Goal: Information Seeking & Learning: Learn about a topic

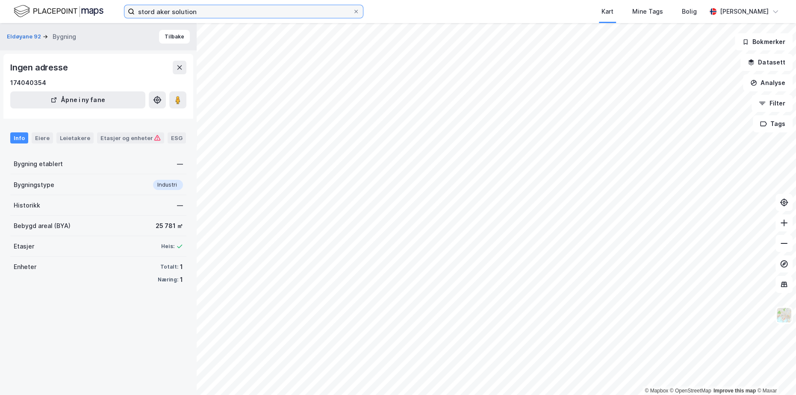
click at [200, 14] on input "stord aker solution" at bounding box center [244, 11] width 218 height 13
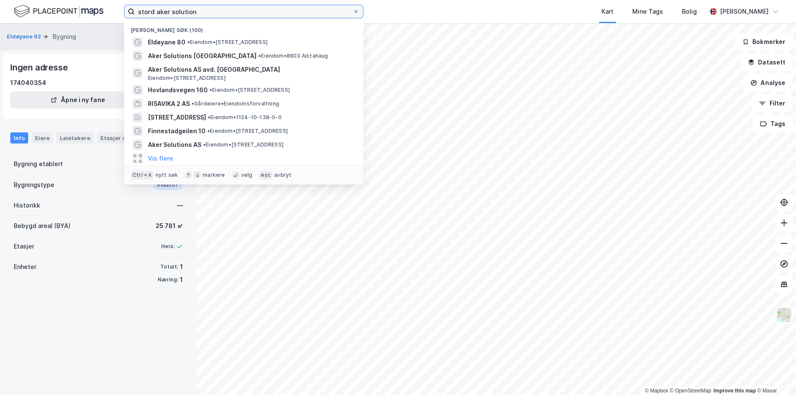
click at [200, 14] on input "stord aker solution" at bounding box center [244, 11] width 218 height 13
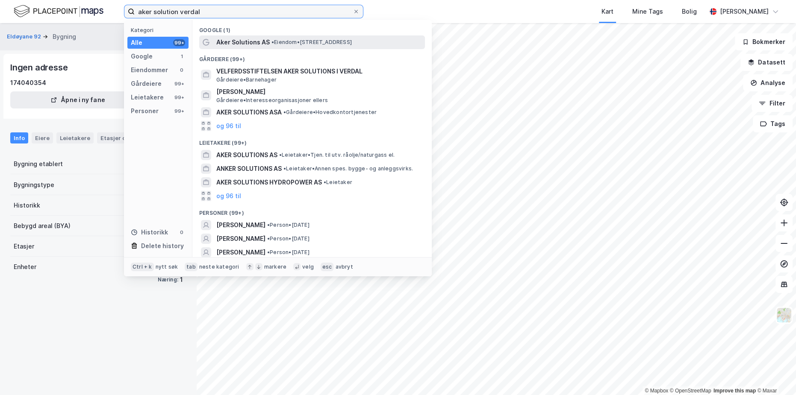
type input "aker solution verdal"
click at [256, 41] on span "Aker Solutions AS" at bounding box center [242, 42] width 53 height 10
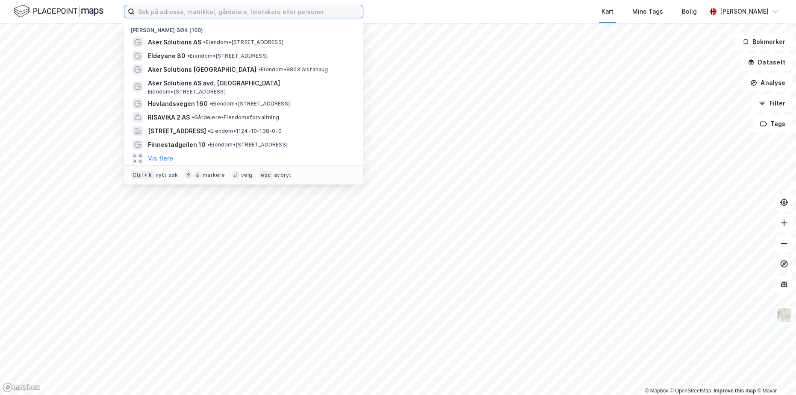
click at [221, 12] on input at bounding box center [249, 11] width 228 height 13
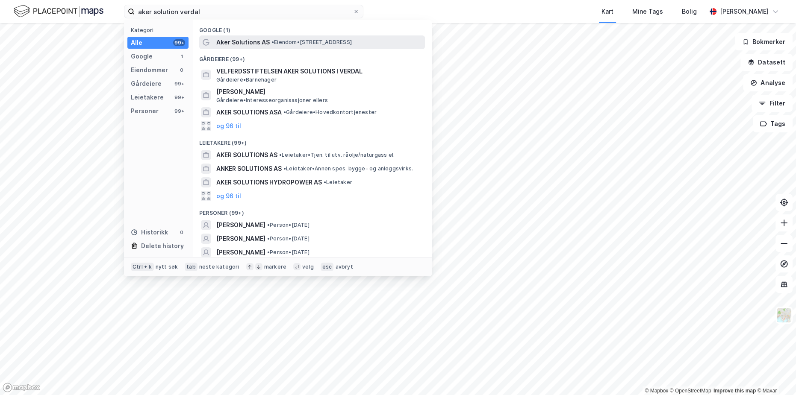
click at [248, 39] on span "Aker Solutions AS" at bounding box center [242, 42] width 53 height 10
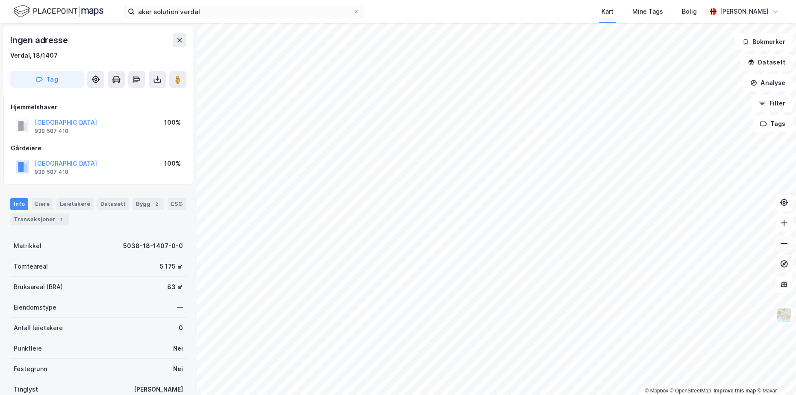
click at [784, 246] on icon at bounding box center [783, 243] width 9 height 9
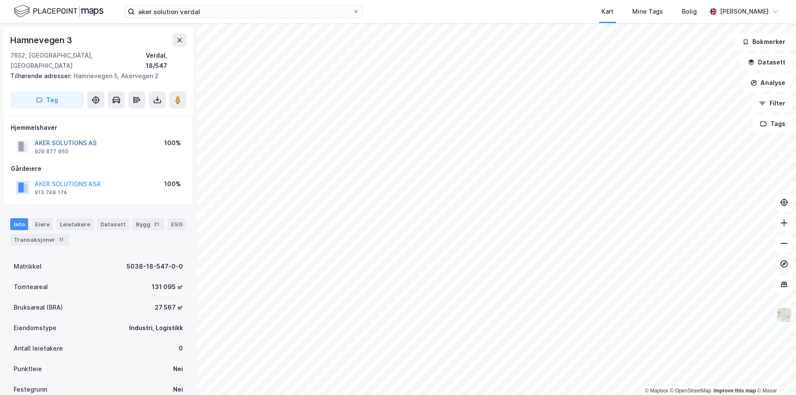
click at [0, 0] on button "AKER SOLUTIONS AS" at bounding box center [0, 0] width 0 height 0
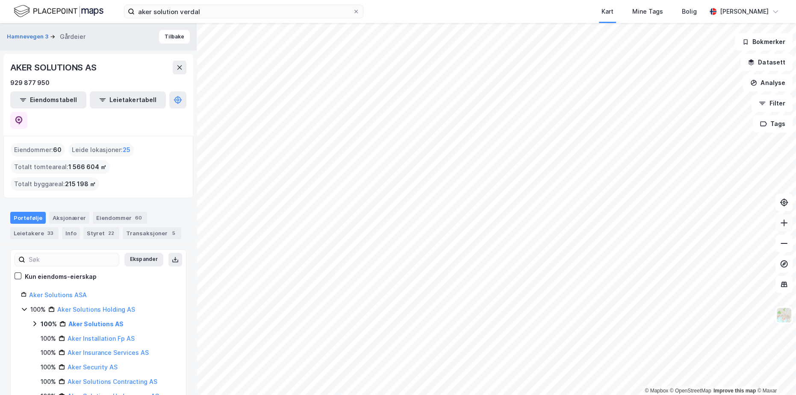
click at [781, 227] on icon at bounding box center [783, 223] width 9 height 9
click at [784, 231] on button at bounding box center [783, 222] width 17 height 17
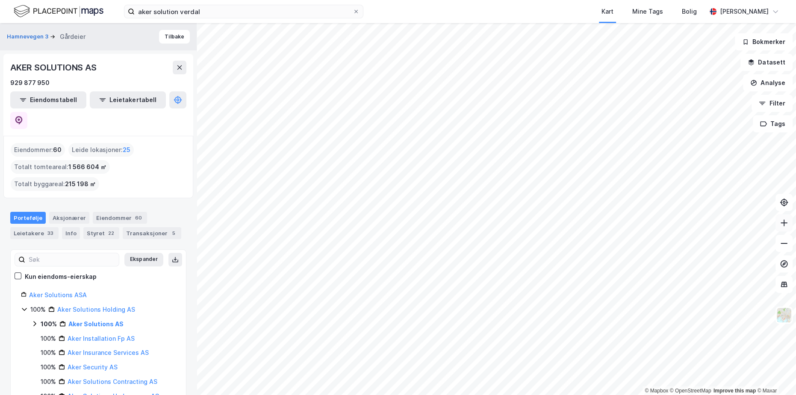
click at [783, 223] on icon at bounding box center [783, 223] width 1 height 7
click at [782, 222] on icon at bounding box center [783, 223] width 9 height 9
click at [784, 246] on icon at bounding box center [783, 243] width 9 height 9
click at [786, 222] on icon at bounding box center [783, 223] width 9 height 9
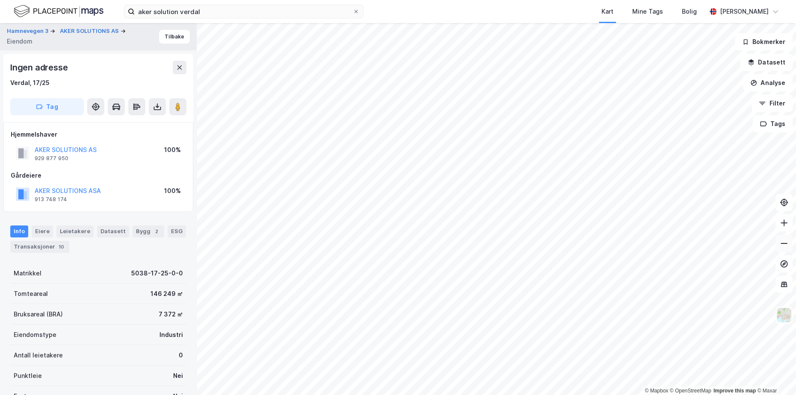
click at [783, 241] on icon at bounding box center [783, 243] width 9 height 9
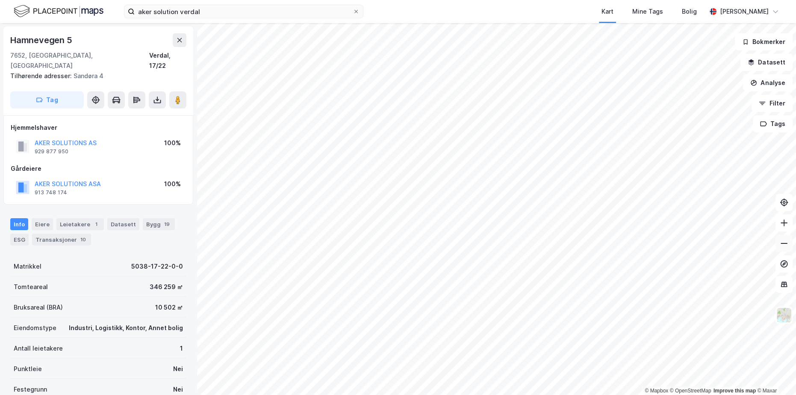
click at [781, 240] on icon at bounding box center [783, 243] width 9 height 9
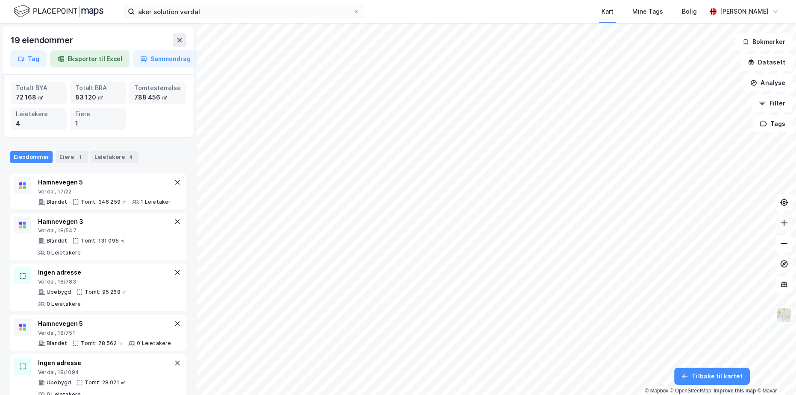
click at [783, 225] on icon at bounding box center [783, 223] width 9 height 9
click at [786, 247] on icon at bounding box center [783, 243] width 9 height 9
click at [782, 241] on icon at bounding box center [783, 243] width 9 height 9
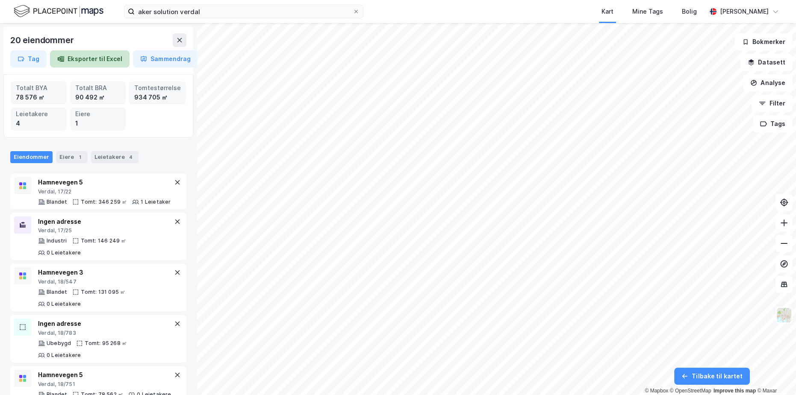
click at [91, 62] on button "Eksporter til Excel" at bounding box center [89, 58] width 79 height 17
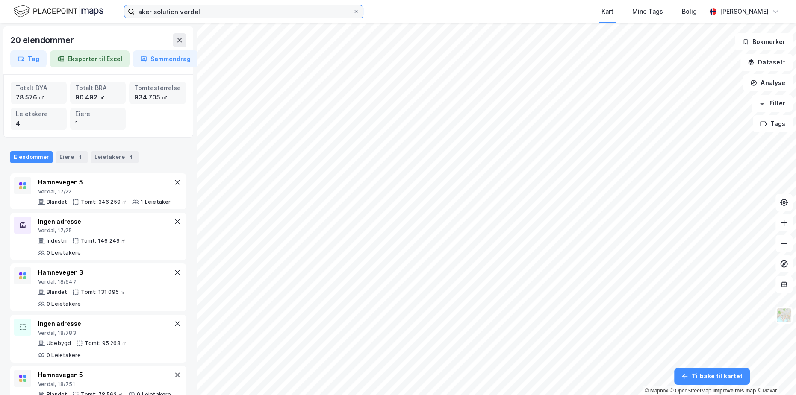
click at [225, 15] on input "aker solution verdal" at bounding box center [244, 11] width 218 height 13
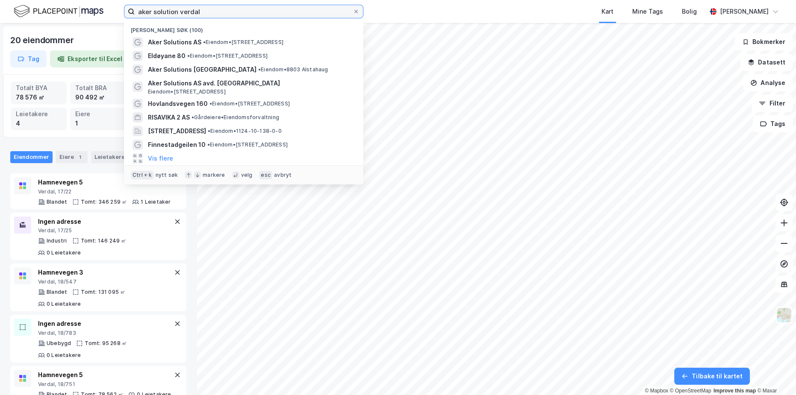
click at [225, 15] on input "aker solution verdal" at bounding box center [244, 11] width 218 height 13
paste input "Verdal, 18/1328"
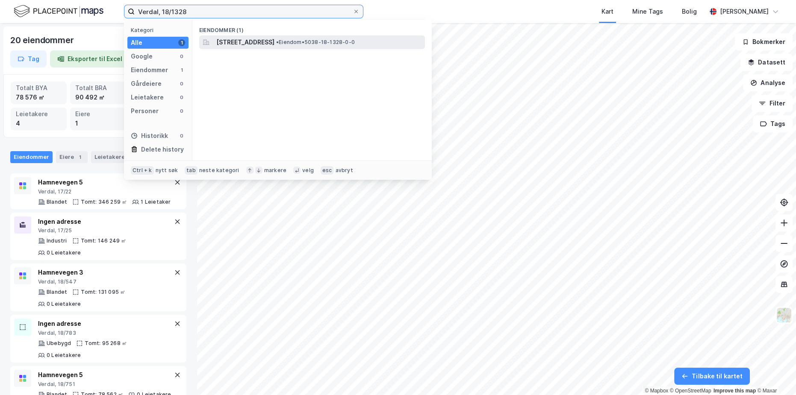
type input "Verdal, 18/1328"
click at [271, 38] on span "Industrivegen 12, 7652, VERDAL, VERDAL" at bounding box center [245, 42] width 58 height 10
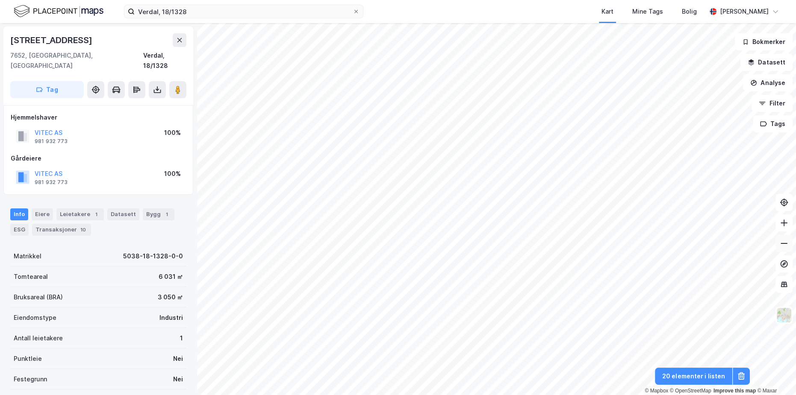
click at [784, 243] on icon at bounding box center [783, 243] width 7 height 1
drag, startPoint x: 81, startPoint y: 122, endPoint x: 34, endPoint y: 126, distance: 47.1
click at [34, 126] on div "VITEC AS 981 932 773 100%" at bounding box center [98, 136] width 175 height 21
copy button "VITEC AS"
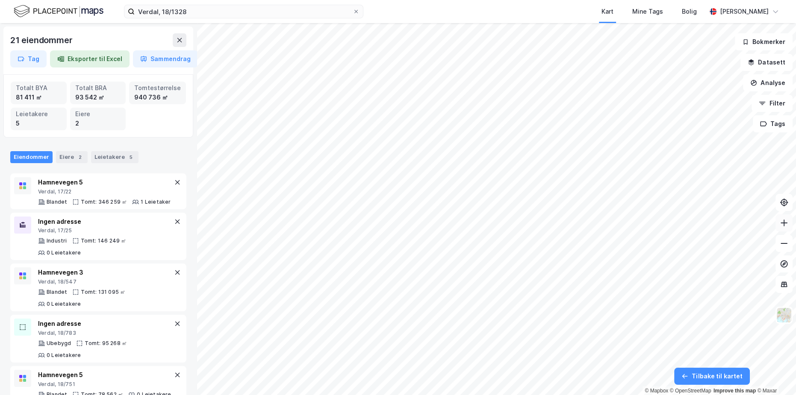
click at [779, 225] on icon at bounding box center [783, 223] width 9 height 9
click at [764, 79] on button "Analyse" at bounding box center [768, 82] width 50 height 17
click at [678, 86] on div "Mål avstand" at bounding box center [693, 83] width 74 height 7
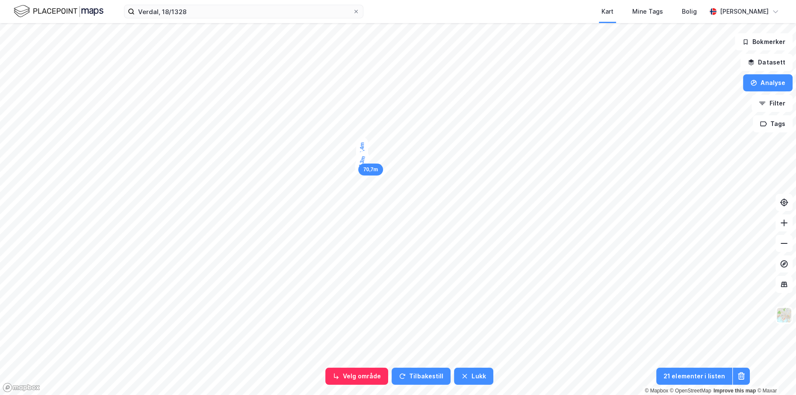
click at [362, 161] on div "4,3m" at bounding box center [361, 162] width 17 height 24
drag, startPoint x: 370, startPoint y: 170, endPoint x: 364, endPoint y: 135, distance: 35.5
click at [364, 135] on div "66,4m" at bounding box center [361, 136] width 12 height 25
click at [785, 243] on icon at bounding box center [783, 243] width 9 height 9
click at [784, 221] on icon at bounding box center [783, 223] width 9 height 9
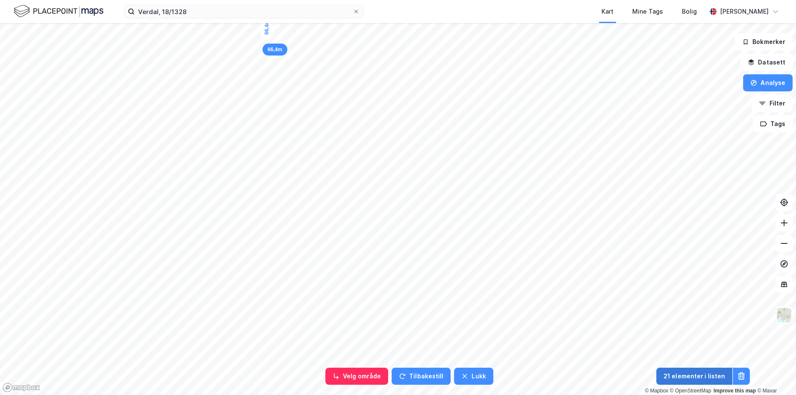
click at [682, 376] on button "21 elementer i listen" at bounding box center [694, 376] width 76 height 17
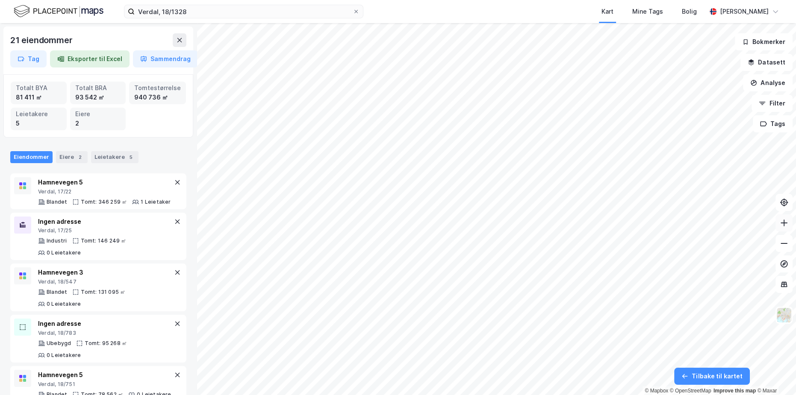
click at [786, 225] on icon at bounding box center [783, 223] width 9 height 9
